Goal: Download file/media

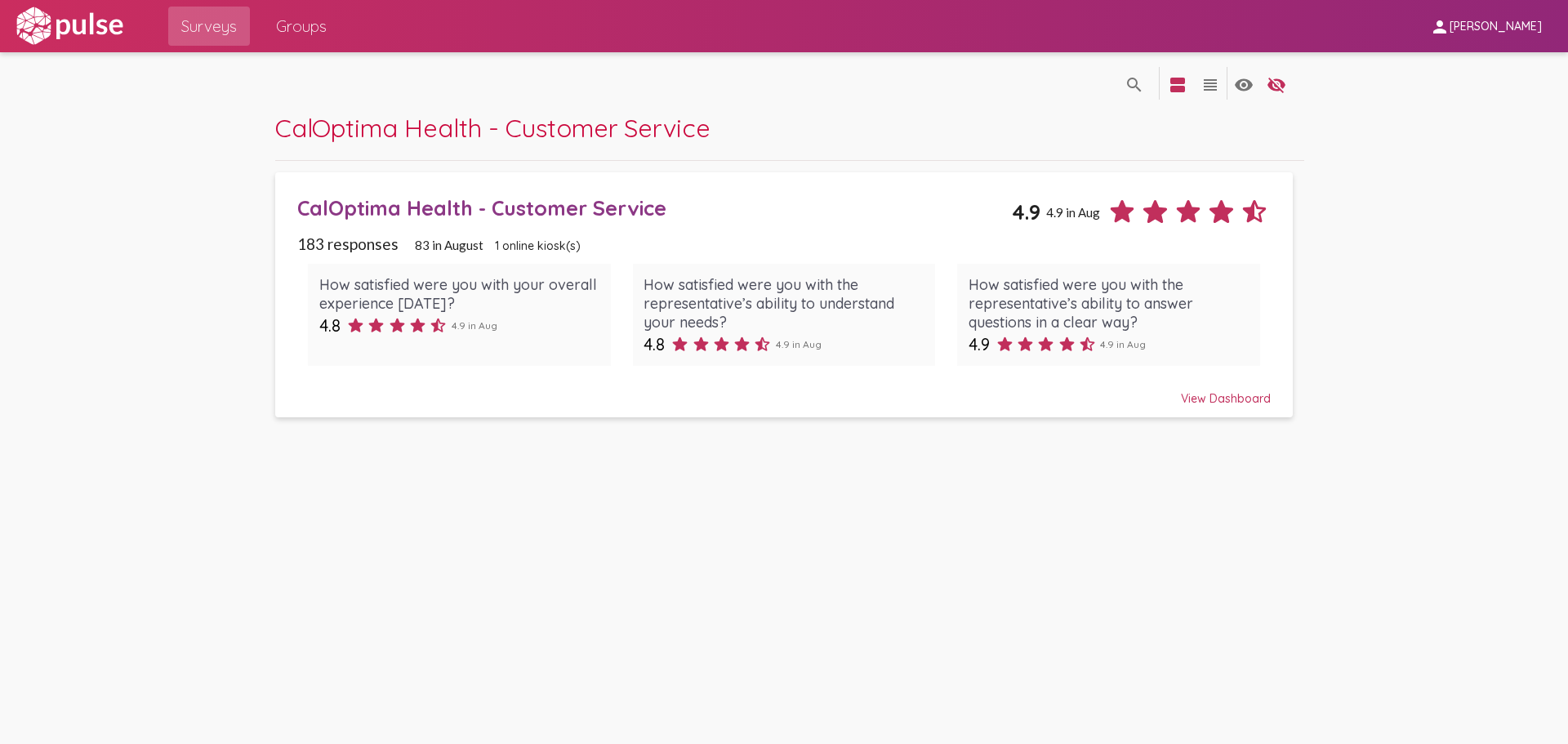
click at [215, 31] on span "Surveys" at bounding box center [209, 25] width 56 height 29
click at [1168, 78] on mat-icon "view_agenda" at bounding box center [1178, 85] width 20 height 20
click at [1469, 25] on span "[PERSON_NAME]" at bounding box center [1496, 27] width 93 height 15
click at [1430, 212] on div at bounding box center [784, 372] width 1568 height 744
click at [1217, 87] on mat-icon "view_headline" at bounding box center [1210, 85] width 20 height 20
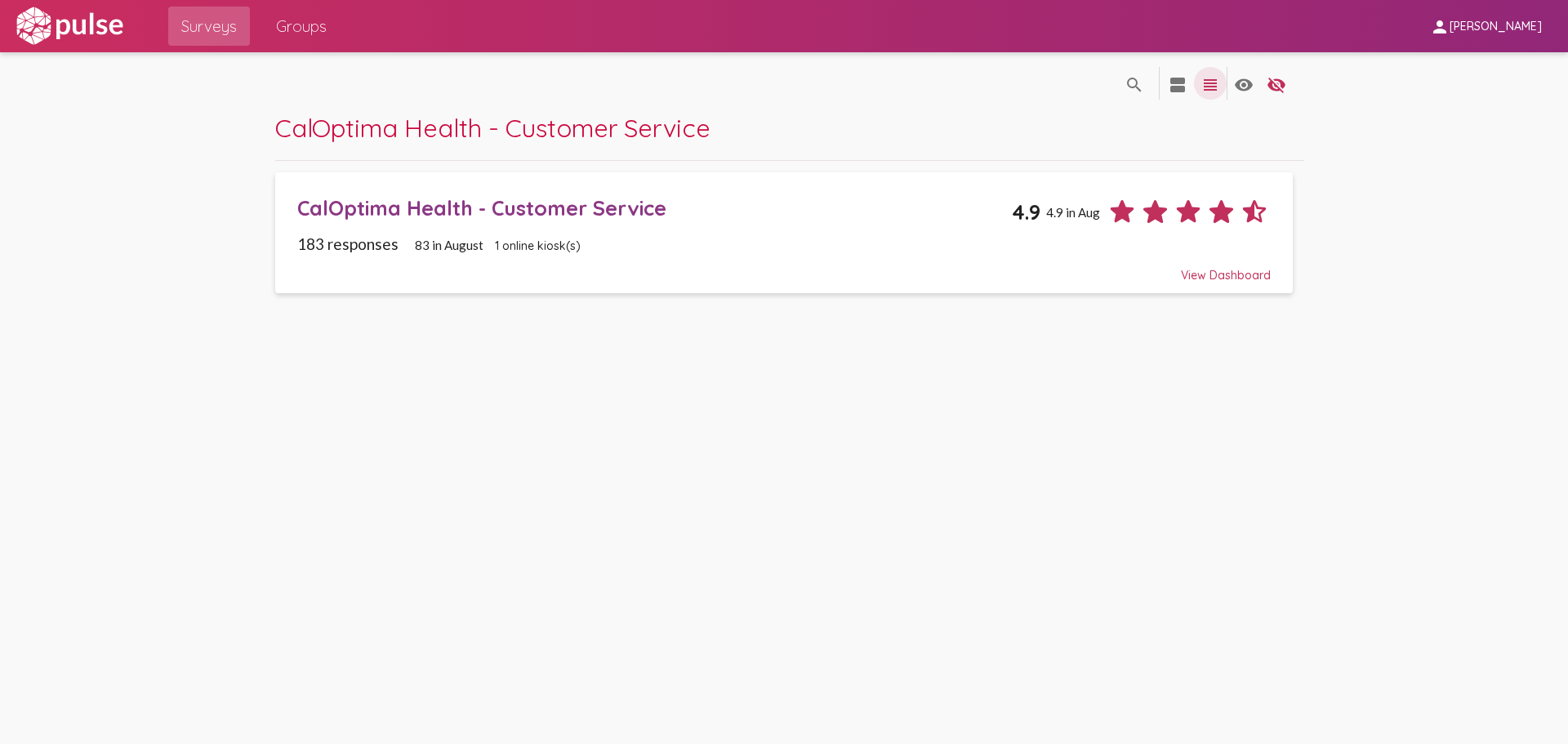
click at [1207, 88] on mat-icon "view_headline" at bounding box center [1210, 85] width 20 height 20
click at [312, 24] on span "Groups" at bounding box center [301, 25] width 51 height 29
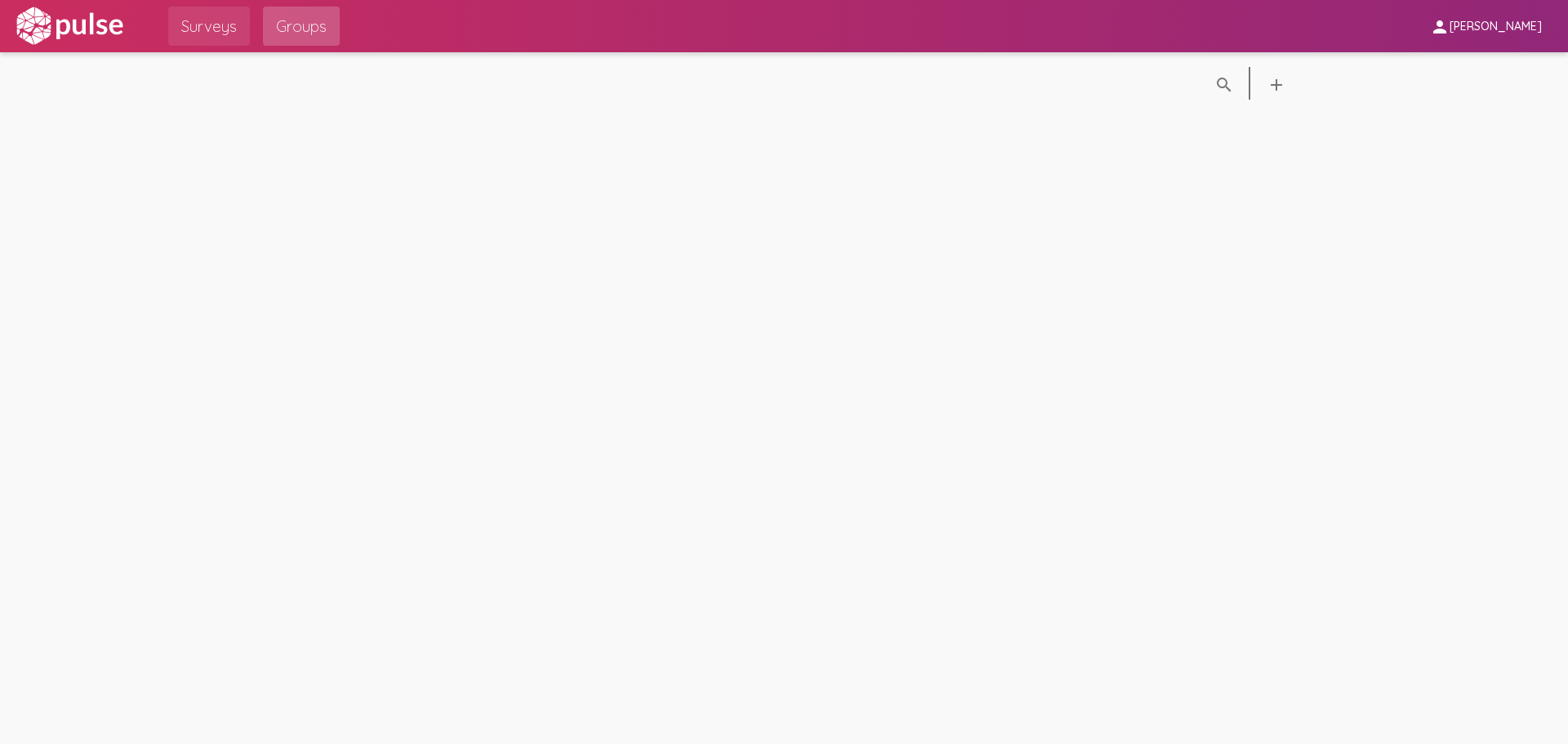
click at [225, 28] on span "Surveys" at bounding box center [209, 25] width 56 height 29
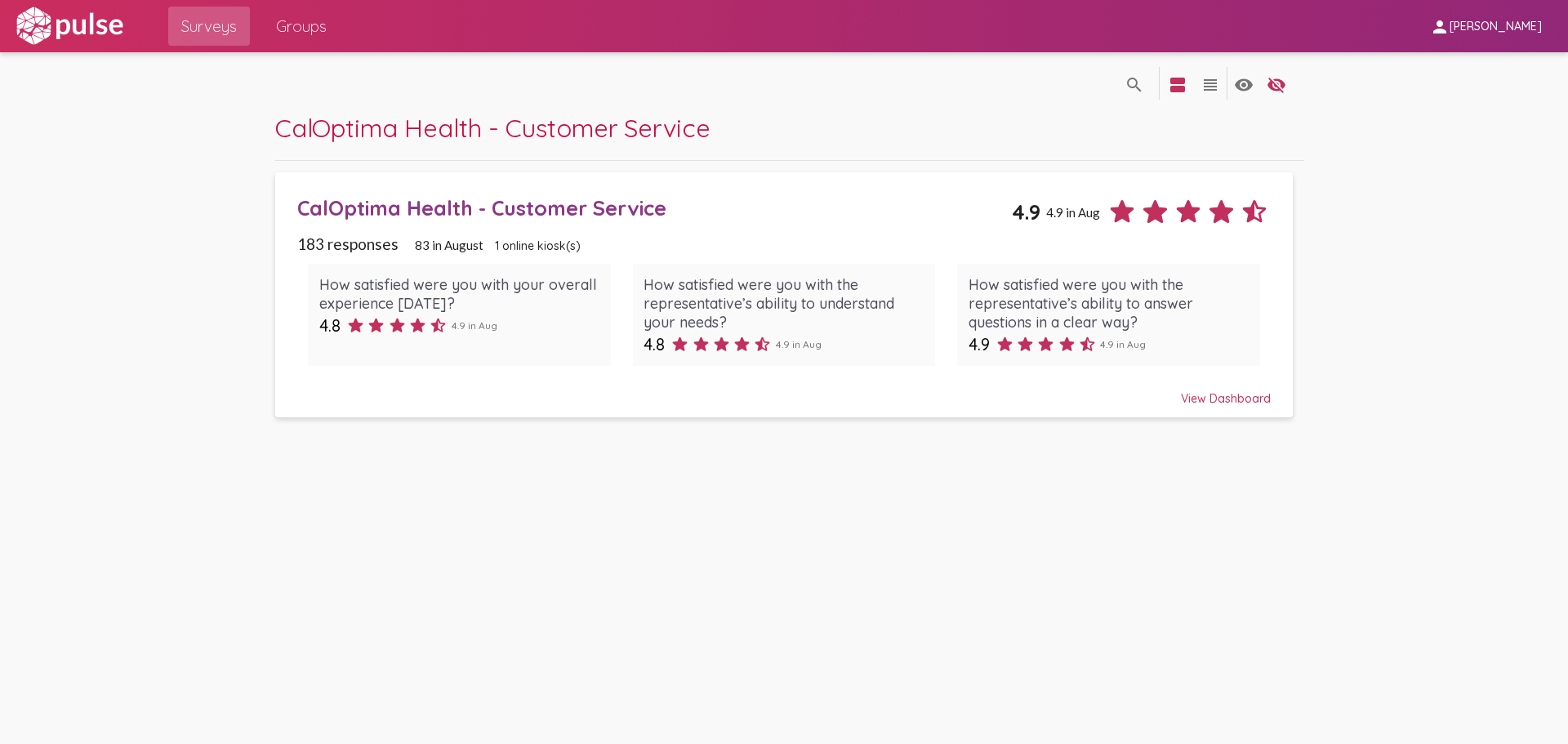
click at [1248, 398] on div "View Dashboard" at bounding box center [784, 391] width 974 height 29
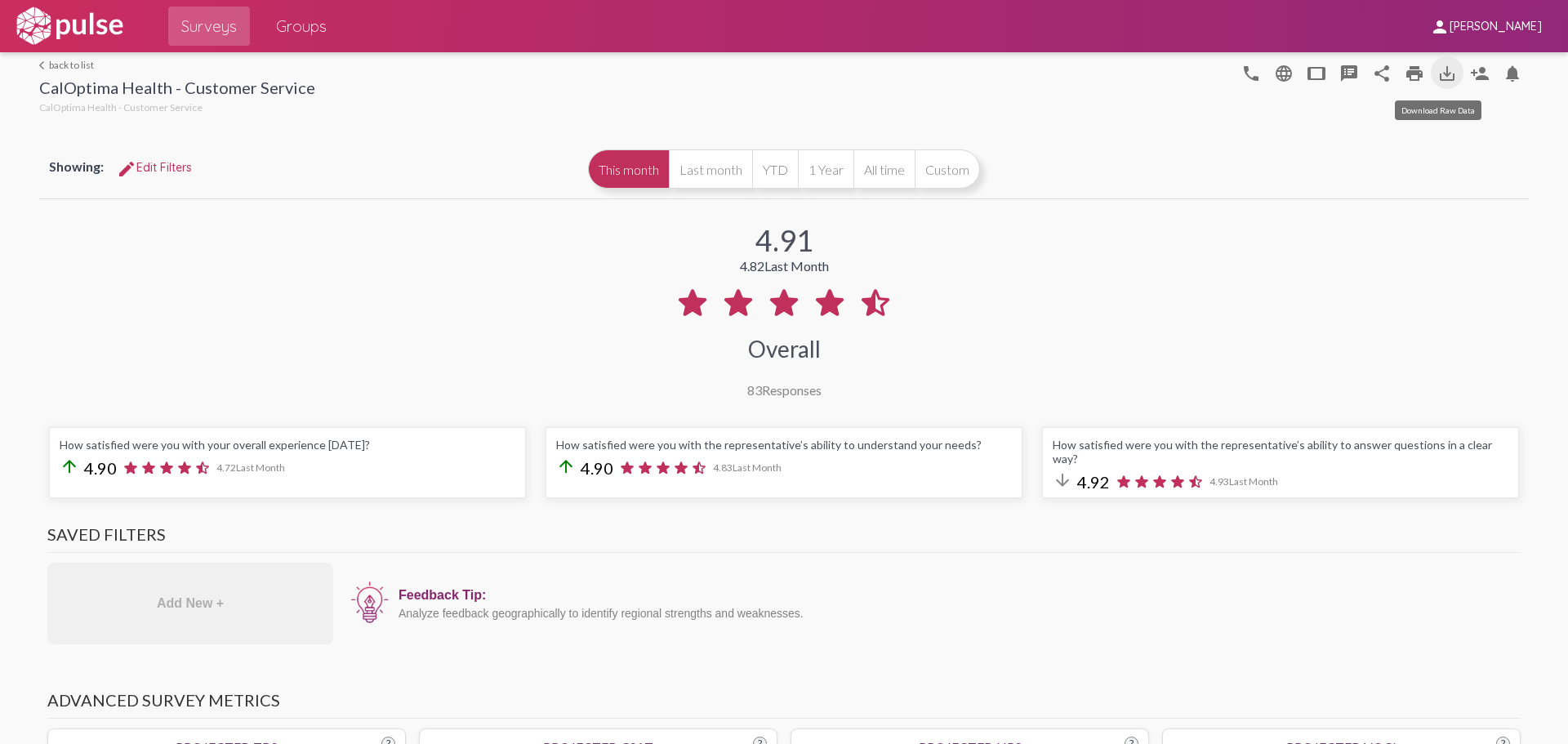
click at [1440, 76] on mat-icon "save_alt" at bounding box center [1447, 73] width 20 height 20
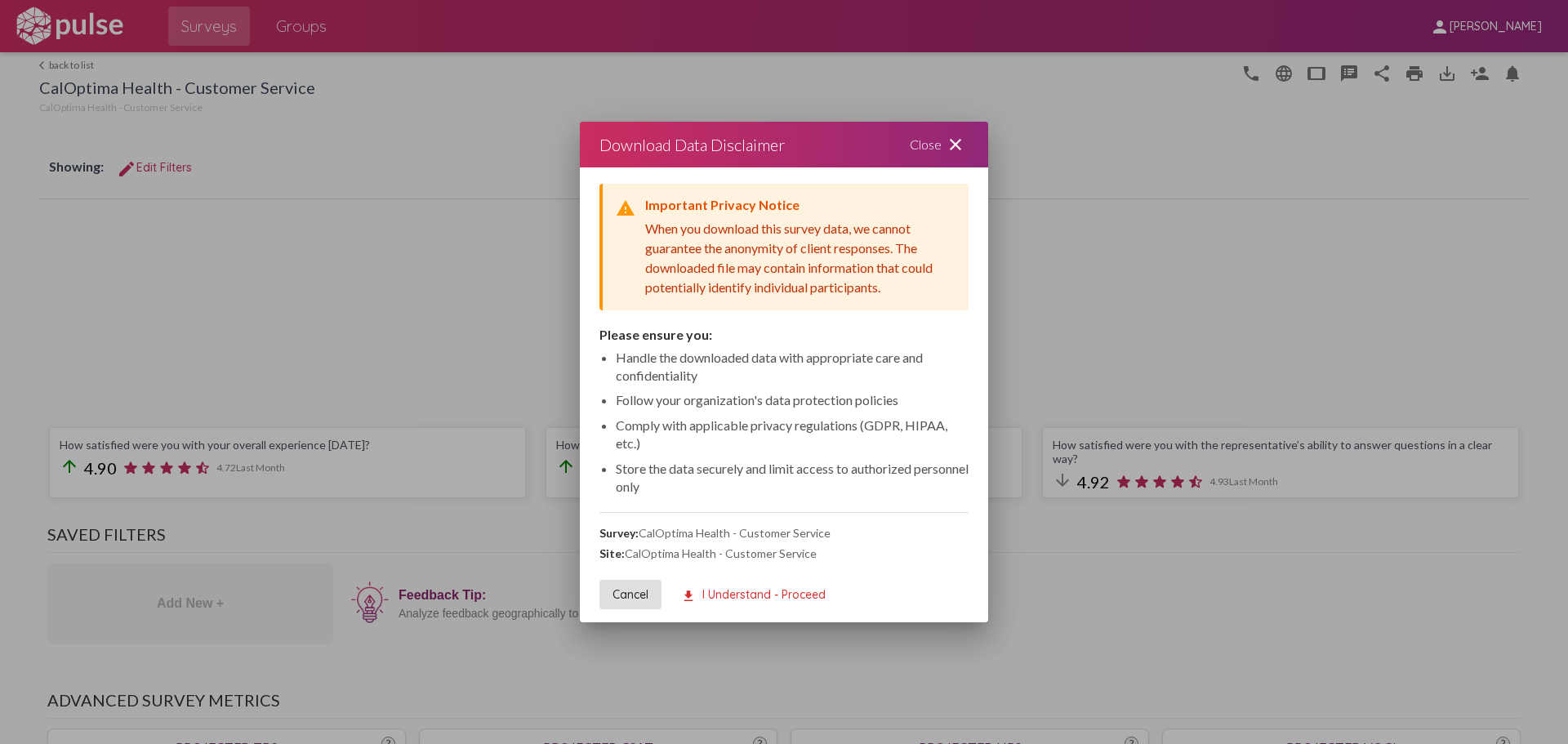
click at [737, 595] on span "download I Understand - Proceed" at bounding box center [753, 595] width 145 height 15
